Goal: Check status

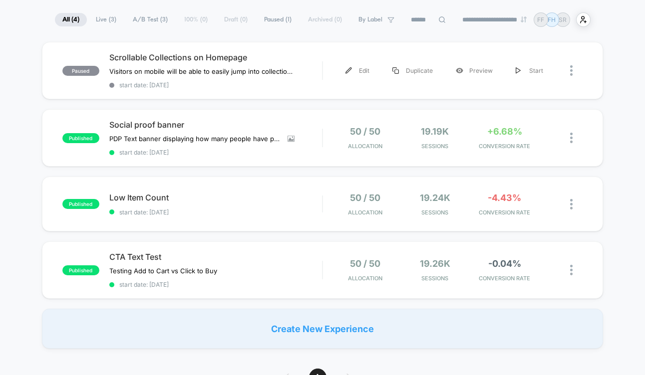
scroll to position [67, 0]
click at [267, 148] on span "start date: [DATE]" at bounding box center [215, 151] width 213 height 7
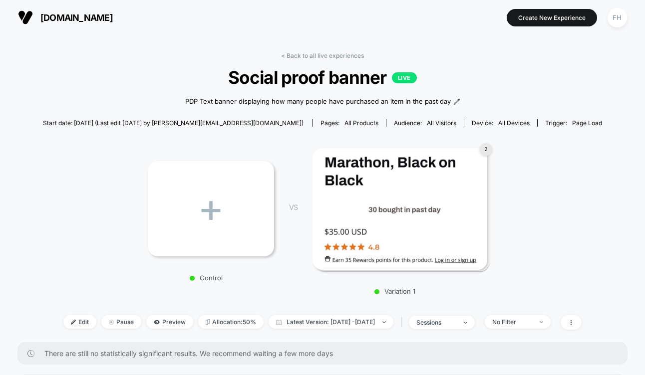
click at [30, 13] on img at bounding box center [25, 17] width 15 height 15
